Goal: Task Accomplishment & Management: Use online tool/utility

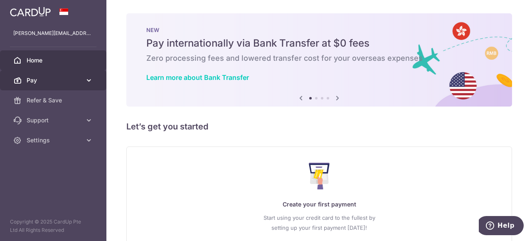
click at [19, 85] on link "Pay" at bounding box center [53, 80] width 106 height 20
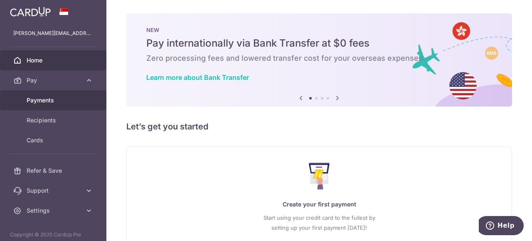
click at [42, 103] on span "Payments" at bounding box center [54, 100] width 55 height 8
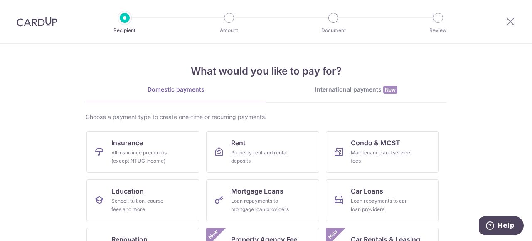
click at [37, 18] on img at bounding box center [37, 22] width 41 height 10
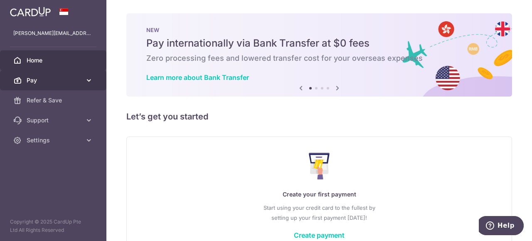
click at [59, 88] on link "Pay" at bounding box center [53, 80] width 106 height 20
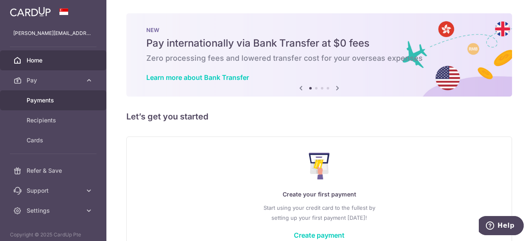
click at [61, 100] on span "Payments" at bounding box center [54, 100] width 55 height 8
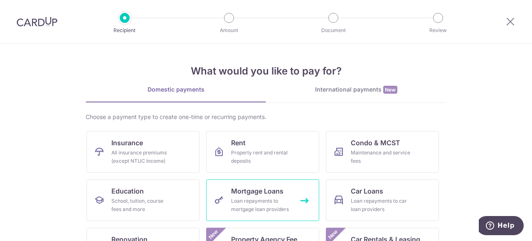
scroll to position [130, 0]
